Goal: Information Seeking & Learning: Understand process/instructions

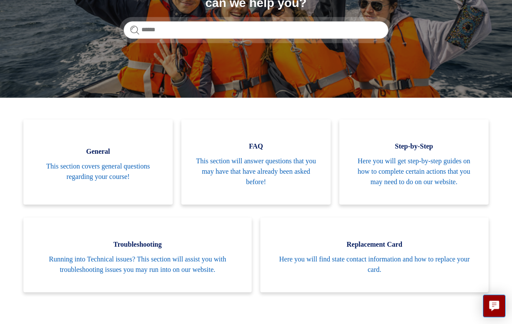
scroll to position [131, 0]
click at [141, 247] on span "Troubleshooting" at bounding box center [137, 244] width 202 height 10
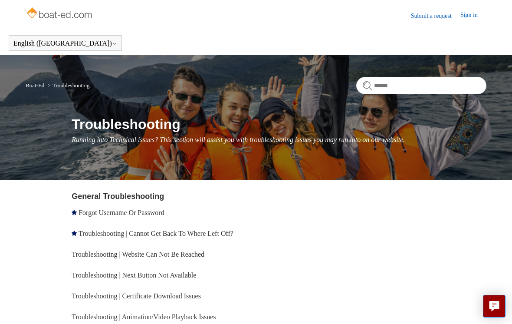
click at [106, 214] on link "Forgot Username Or Password" at bounding box center [121, 212] width 85 height 7
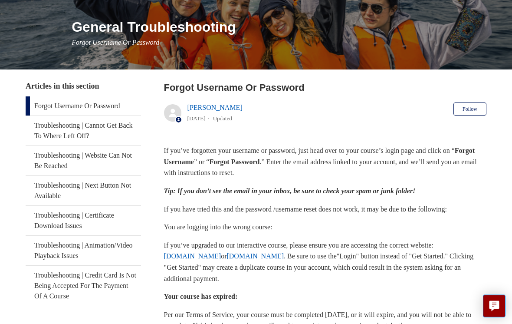
scroll to position [97, 0]
click at [290, 157] on p "If you’ve forgotten your username or password, just head over to your course’s …" at bounding box center [325, 161] width 322 height 33
click at [273, 168] on p "If you’ve forgotten your username or password, just head over to your course’s …" at bounding box center [325, 161] width 322 height 33
click at [212, 164] on strong "Forgot Username" at bounding box center [319, 156] width 311 height 19
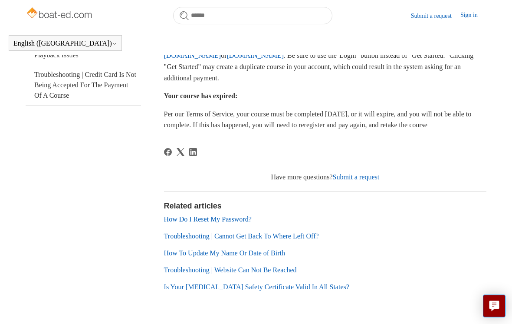
scroll to position [273, 0]
click at [215, 223] on link "How Do I Reset My Password?" at bounding box center [208, 218] width 88 height 7
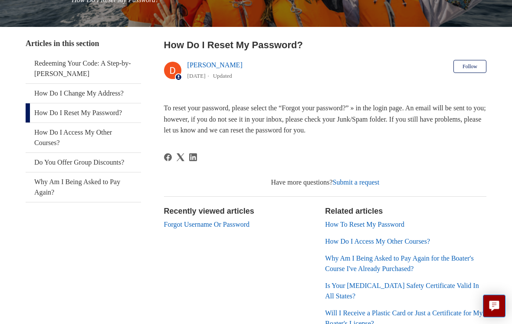
scroll to position [141, 0]
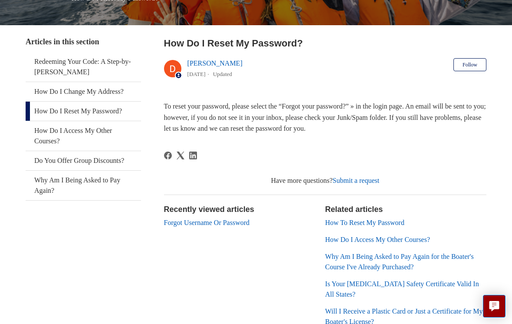
click at [53, 108] on link "How Do I Reset My Password?" at bounding box center [83, 111] width 115 height 19
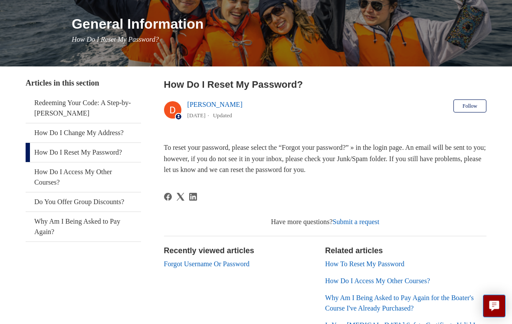
scroll to position [101, 0]
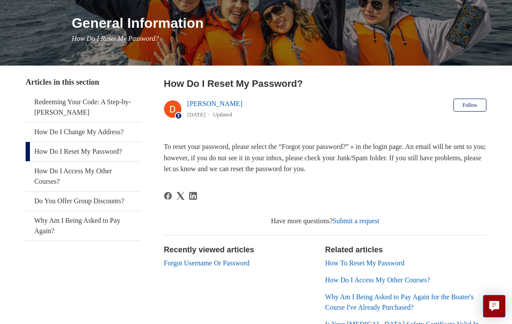
click at [378, 259] on link "How To Reset My Password" at bounding box center [364, 262] width 79 height 7
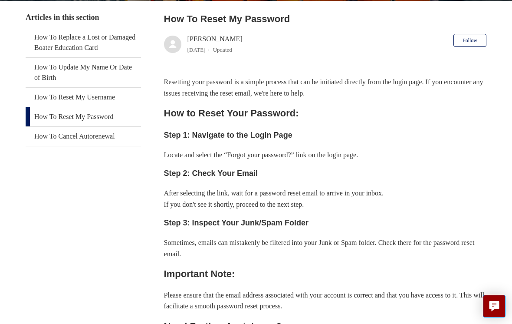
scroll to position [165, 0]
click at [216, 223] on h3 "Step 3: Inspect Your Junk/Spam Folder" at bounding box center [325, 223] width 322 height 13
click at [187, 223] on h3 "Step 3: Inspect Your Junk/Spam Folder" at bounding box center [325, 223] width 322 height 13
click at [244, 227] on div "Resetting your password is a simple process that can be initiated directly from…" at bounding box center [325, 226] width 322 height 299
click at [263, 230] on div "Resetting your password is a simple process that can be initiated directly from…" at bounding box center [325, 226] width 322 height 299
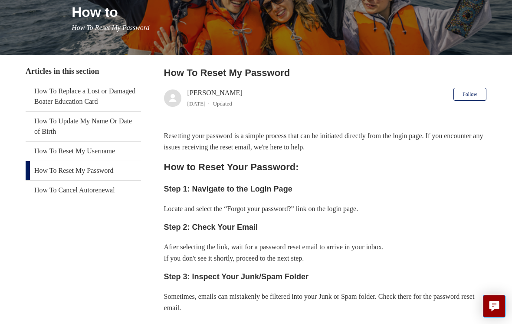
scroll to position [0, 0]
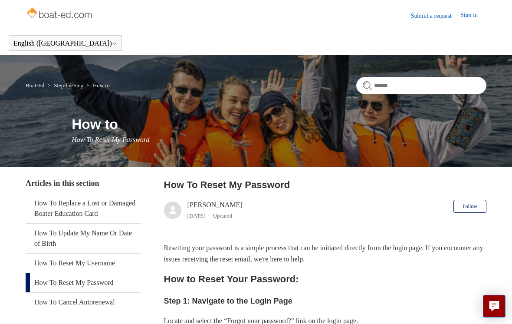
click at [63, 87] on link "Step-by-Step" at bounding box center [69, 85] width 30 height 7
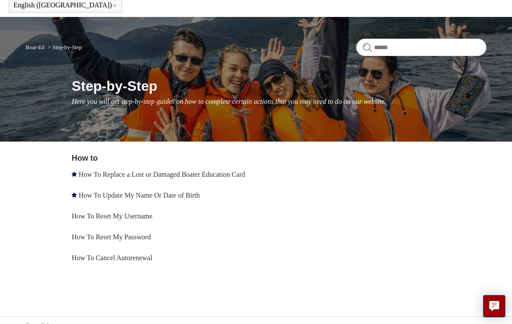
scroll to position [37, 0]
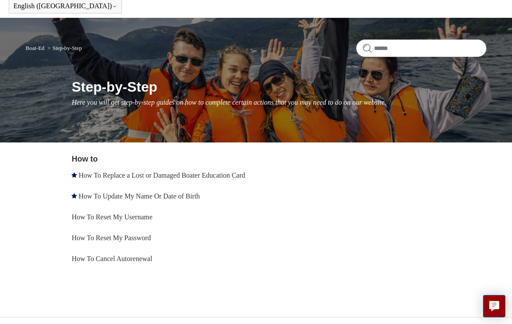
click at [92, 220] on link "How To Reset My Username" at bounding box center [112, 216] width 81 height 7
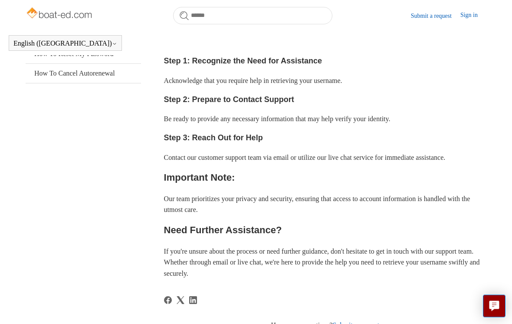
scroll to position [204, 0]
click at [228, 228] on h2 "Need Further Assistance?" at bounding box center [325, 229] width 322 height 15
click at [233, 227] on h2 "Need Further Assistance?" at bounding box center [325, 229] width 322 height 15
click at [206, 228] on h2 "Need Further Assistance?" at bounding box center [325, 229] width 322 height 15
click at [189, 234] on h2 "Need Further Assistance?" at bounding box center [325, 229] width 322 height 15
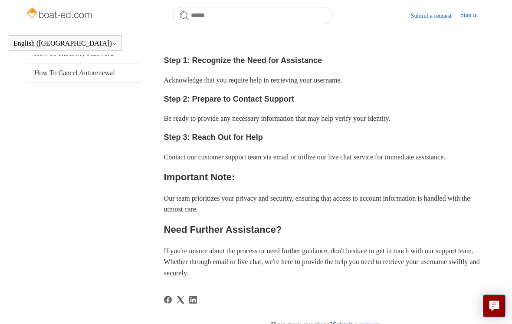
click at [227, 232] on h2 "Need Further Assistance?" at bounding box center [325, 229] width 322 height 15
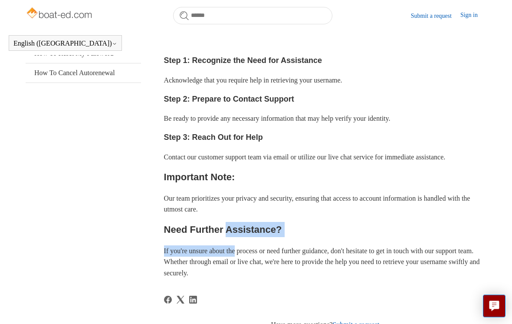
click at [66, 233] on aside "Articles in this section How To Replace a Lost or Damaged Boater Education Card…" at bounding box center [83, 208] width 115 height 519
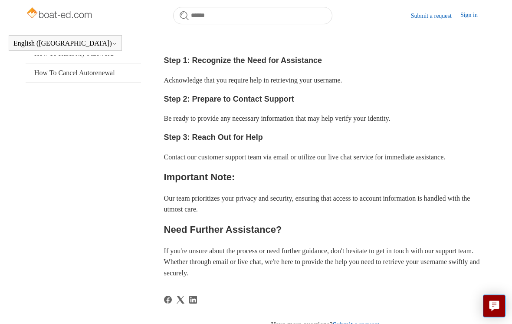
click at [62, 271] on aside "Articles in this section How To Replace a Lost or Damaged Boater Education Card…" at bounding box center [83, 208] width 115 height 519
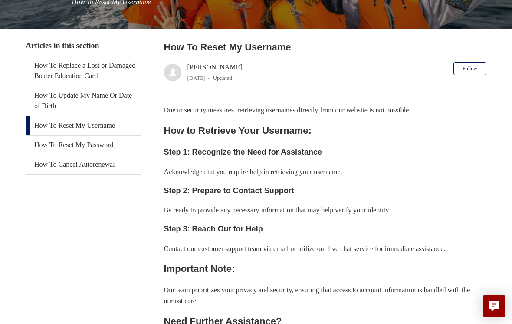
scroll to position [137, 0]
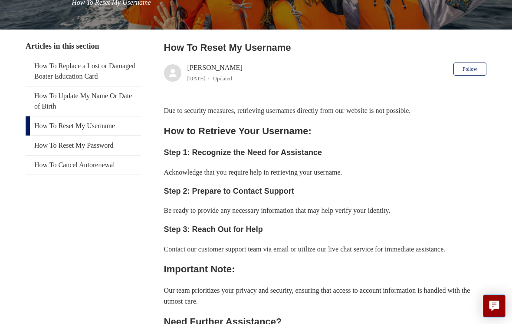
click at [228, 225] on h3 "Step 3: Reach Out for Help" at bounding box center [325, 229] width 322 height 13
click at [254, 155] on h3 "Step 1: Recognize the Need for Assistance" at bounding box center [325, 153] width 322 height 13
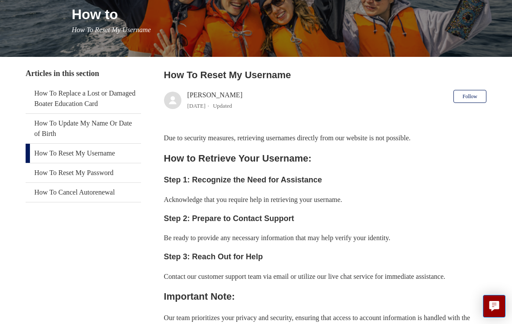
scroll to position [108, 0]
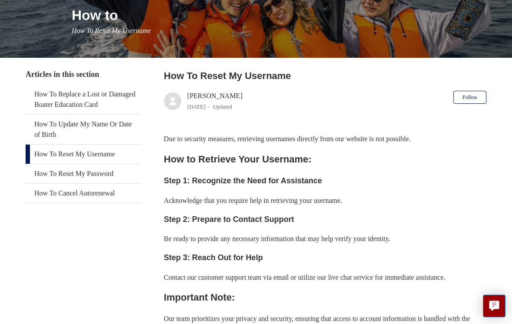
click at [240, 79] on h2 "How To Reset My Username" at bounding box center [325, 76] width 322 height 14
click at [500, 272] on main "Boat-Ed Step-by-Step How to How to How To Reset My Username Articles in this se…" at bounding box center [256, 272] width 512 height 650
click at [475, 96] on button "Follow" at bounding box center [469, 97] width 33 height 13
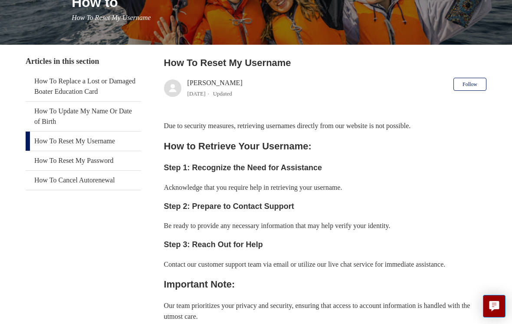
scroll to position [122, 0]
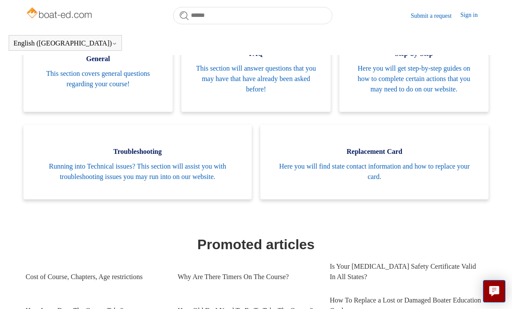
scroll to position [198, 0]
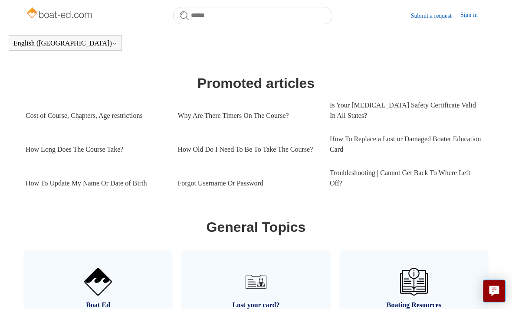
scroll to position [361, 0]
click at [369, 174] on link "Troubleshooting | Cannot Get Back To Where Left Off?" at bounding box center [406, 178] width 152 height 34
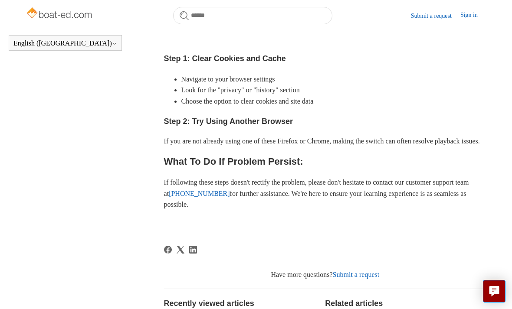
scroll to position [289, 0]
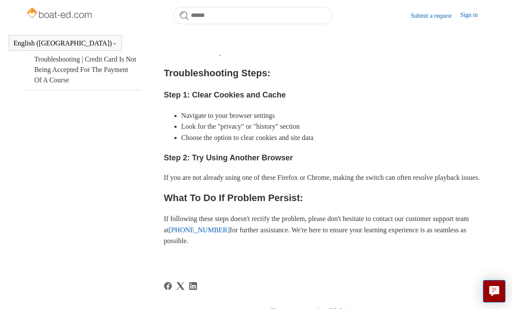
click at [213, 234] on link "1-844-300-0533" at bounding box center [199, 230] width 61 height 7
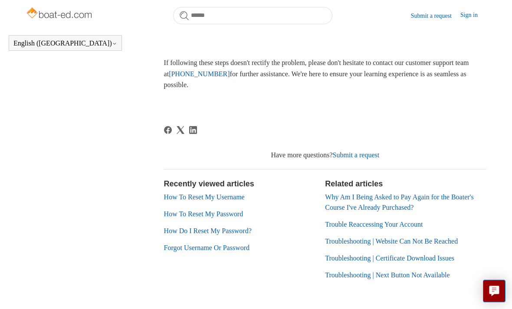
scroll to position [467, 0]
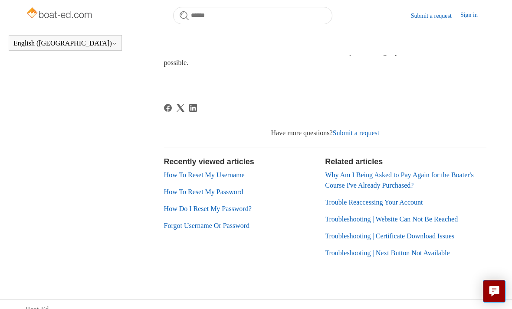
click at [221, 230] on link "Forgot Username Or Password" at bounding box center [206, 225] width 85 height 7
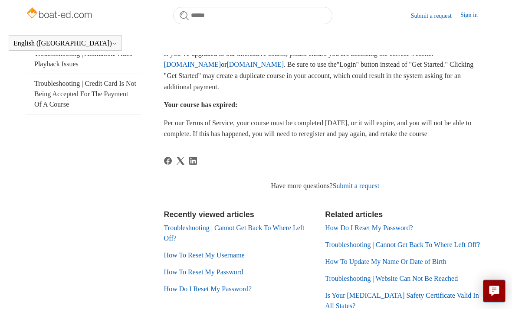
scroll to position [264, 0]
click at [223, 234] on link "Troubleshooting | Cannot Get Back To Where Left Off?" at bounding box center [234, 233] width 141 height 18
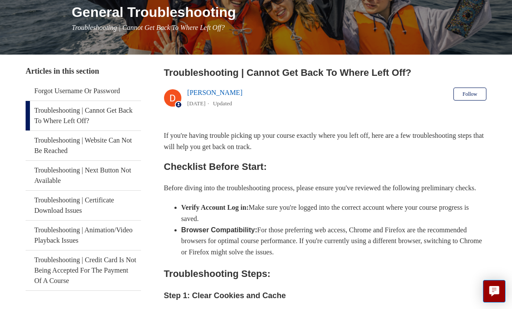
scroll to position [113, 0]
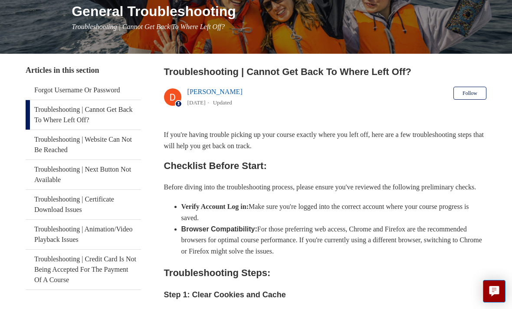
click at [84, 105] on link "Troubleshooting | Cannot Get Back To Where Left Off?" at bounding box center [83, 115] width 115 height 30
